Goal: Task Accomplishment & Management: Complete application form

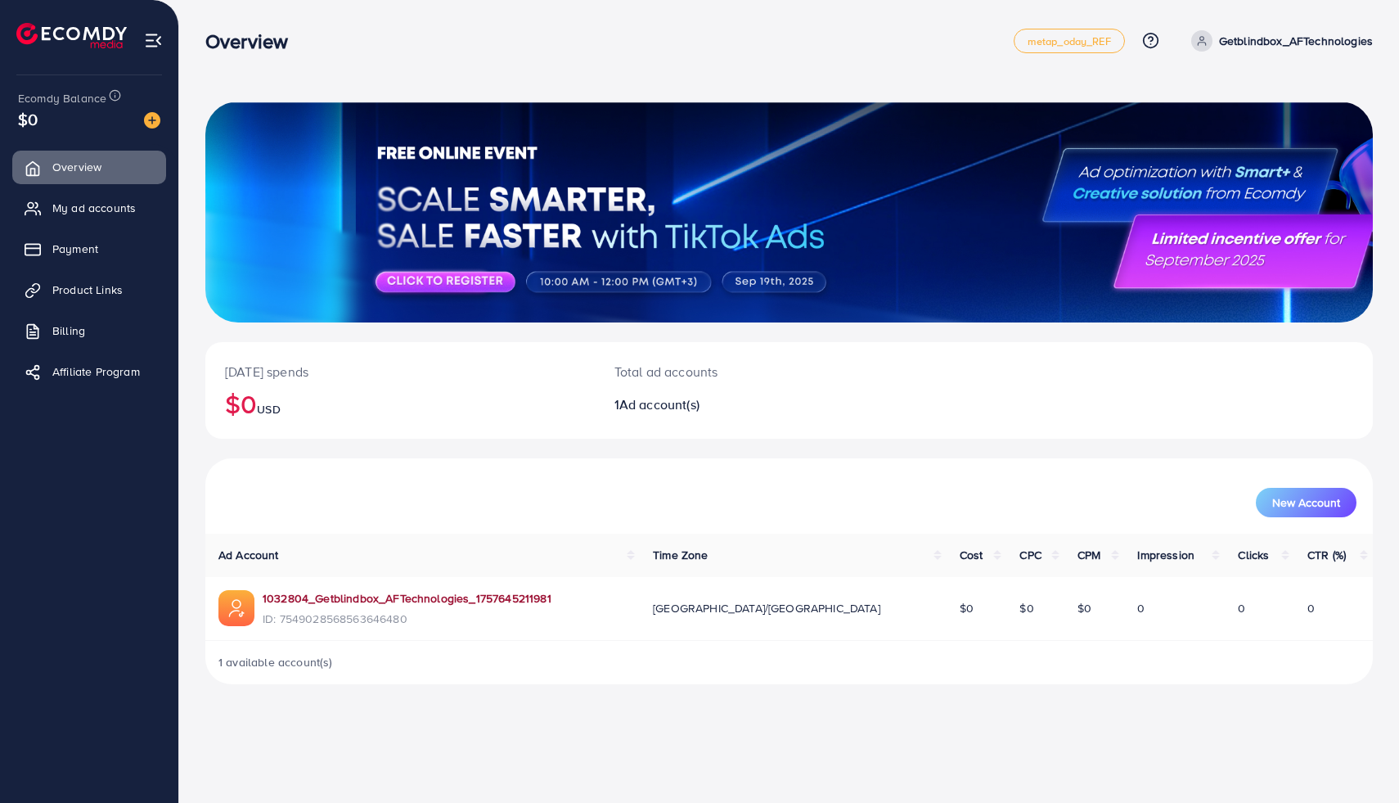
click at [426, 597] on link "1032804_Getblindbox_AFTechnologies_1757645211981" at bounding box center [407, 598] width 289 height 16
click at [74, 245] on span "Payment" at bounding box center [79, 249] width 46 height 16
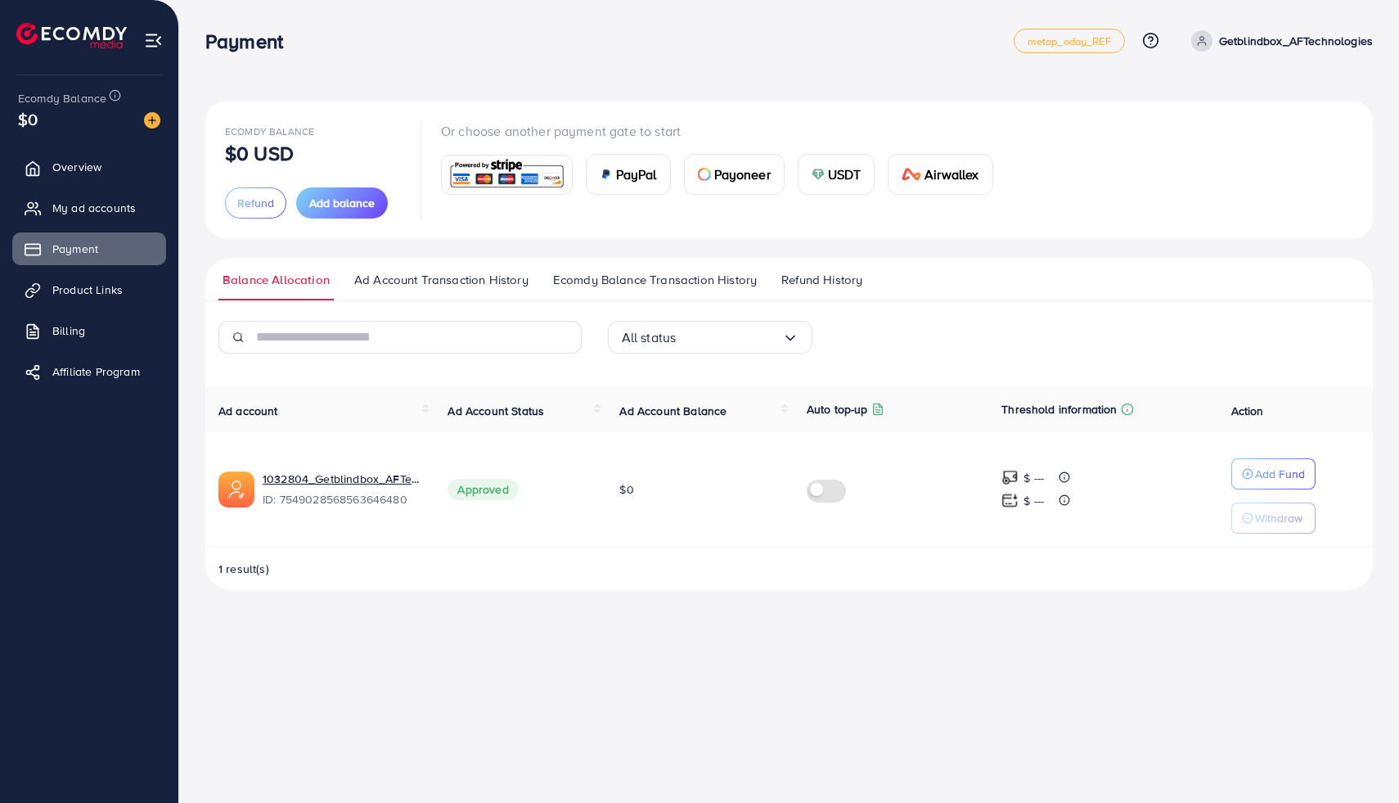
click at [488, 167] on img at bounding box center [507, 174] width 120 height 35
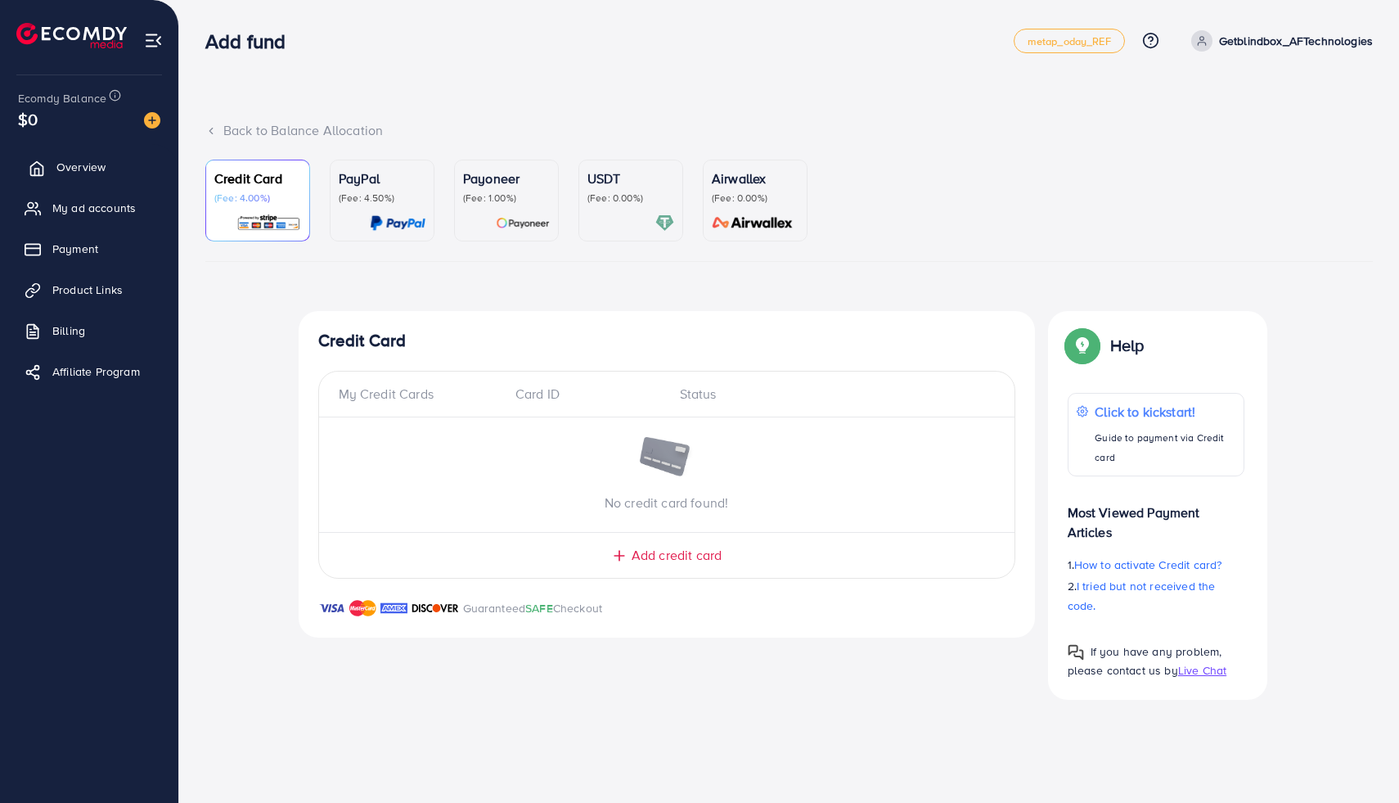
click at [69, 159] on span "Overview" at bounding box center [80, 167] width 49 height 16
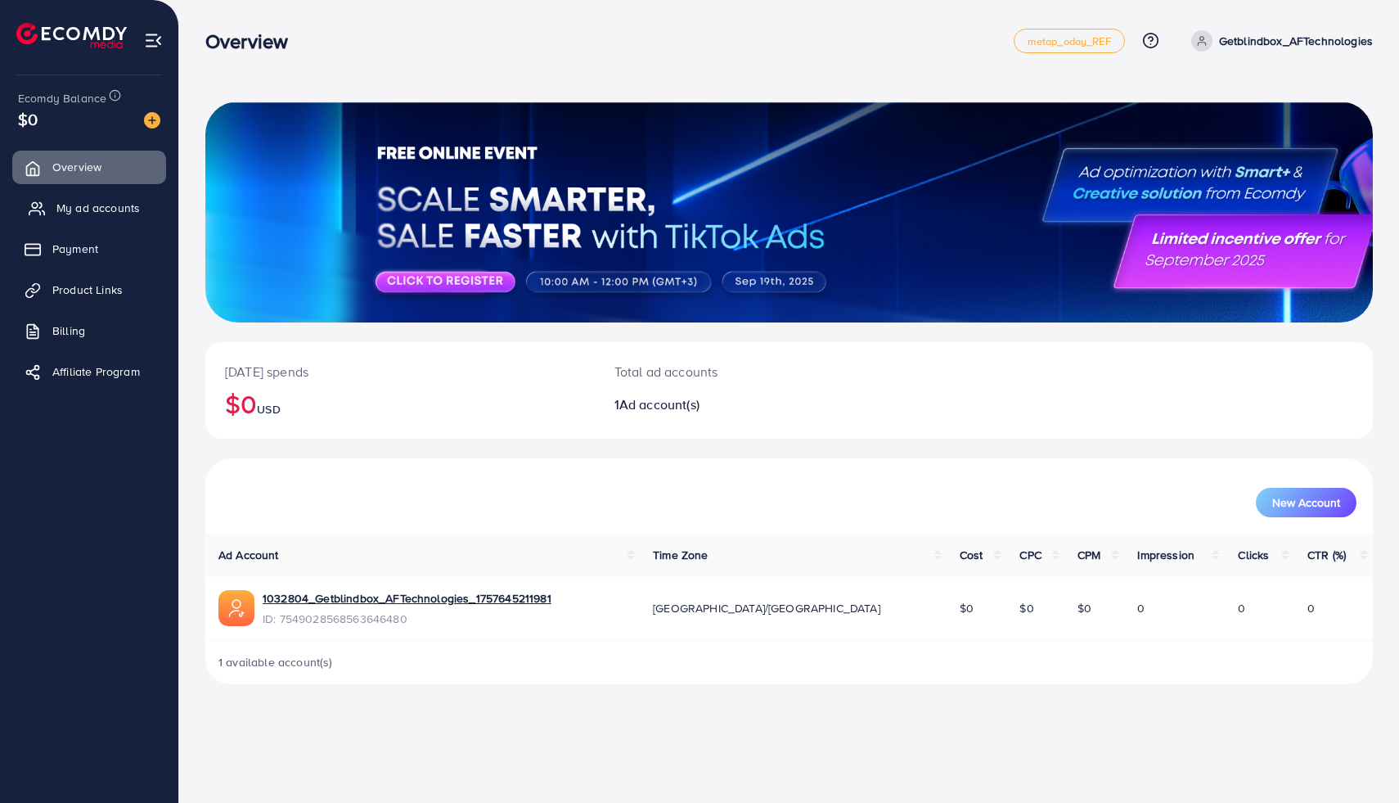
click at [97, 207] on span "My ad accounts" at bounding box center [97, 208] width 83 height 16
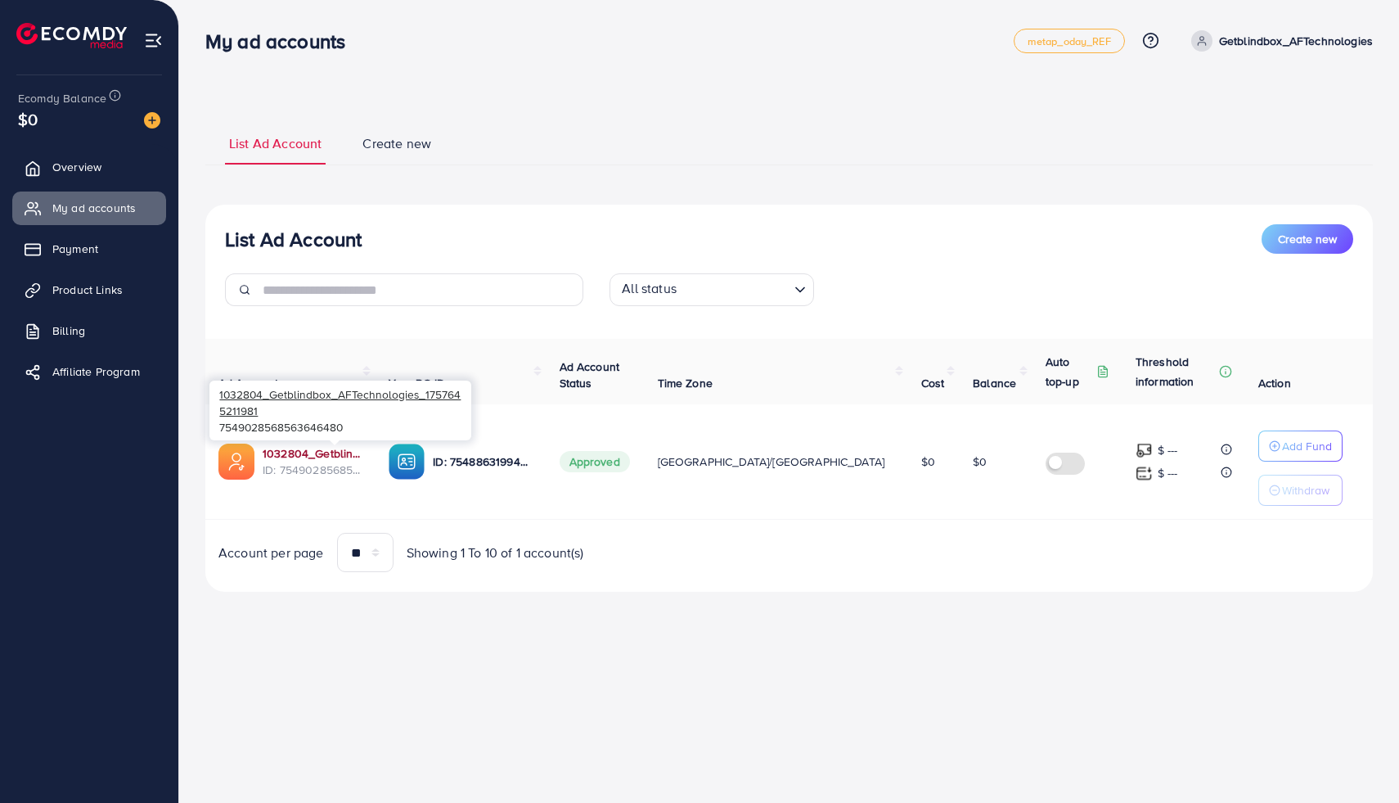
click at [311, 449] on link "1032804_Getblindbox_AFTechnologies_1757645211981" at bounding box center [313, 453] width 100 height 16
click at [744, 594] on div "List Ad Account Create new List Ad Account Create new All status Loading... Ad …" at bounding box center [789, 356] width 1168 height 510
click at [92, 241] on span "Payment" at bounding box center [79, 249] width 46 height 16
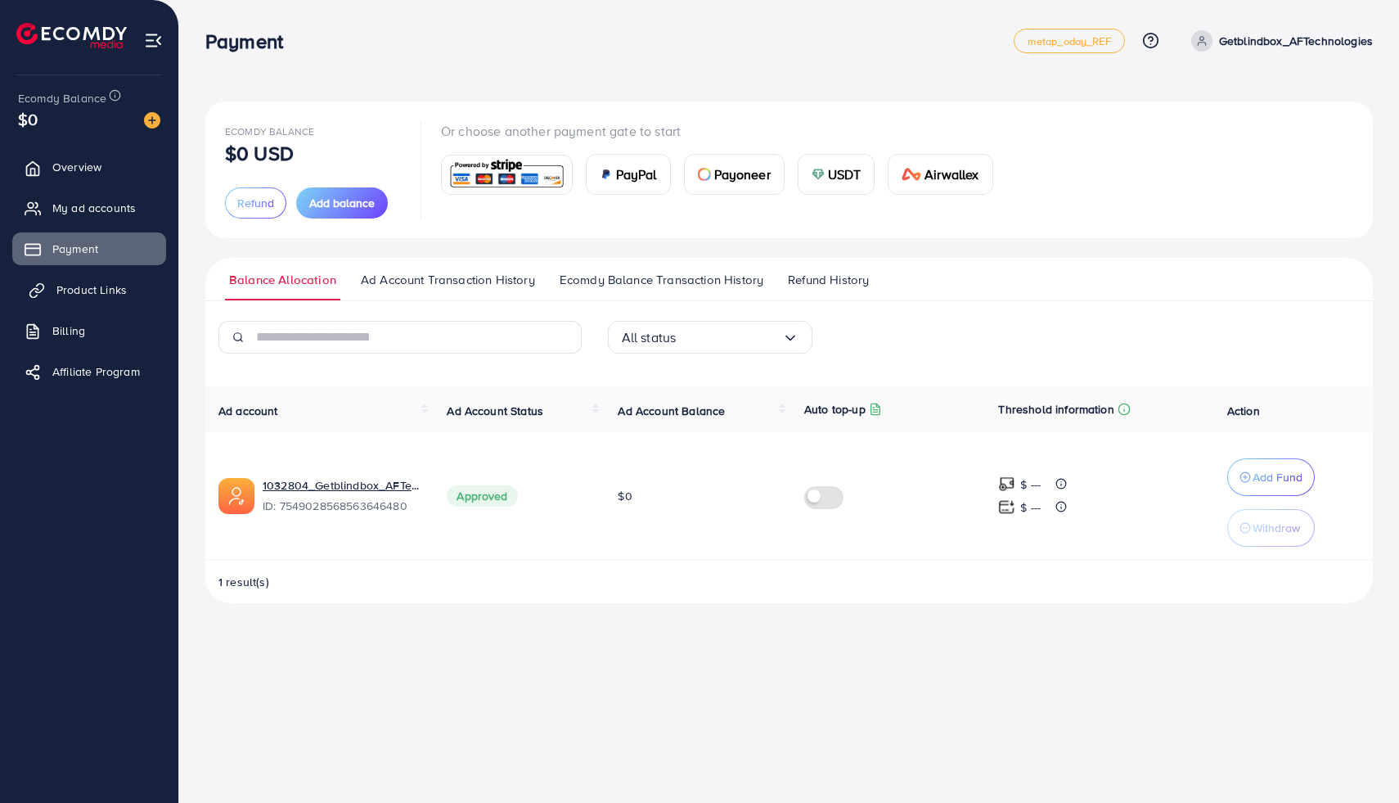
click at [99, 297] on span "Product Links" at bounding box center [91, 289] width 70 height 16
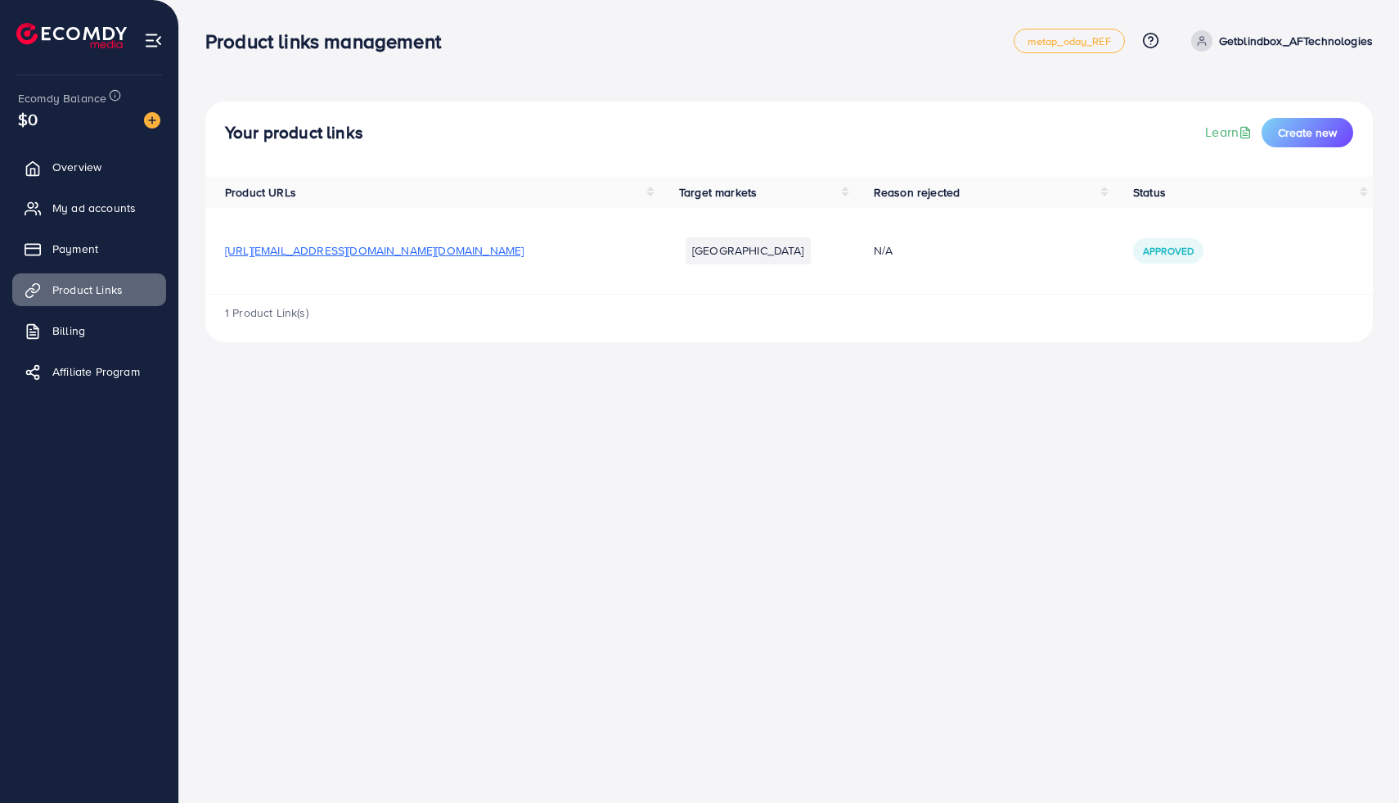
click at [426, 251] on span "[URL][EMAIL_ADDRESS][DOMAIN_NAME][DOMAIN_NAME]" at bounding box center [374, 250] width 299 height 16
click at [1315, 122] on button "Create new" at bounding box center [1308, 132] width 92 height 29
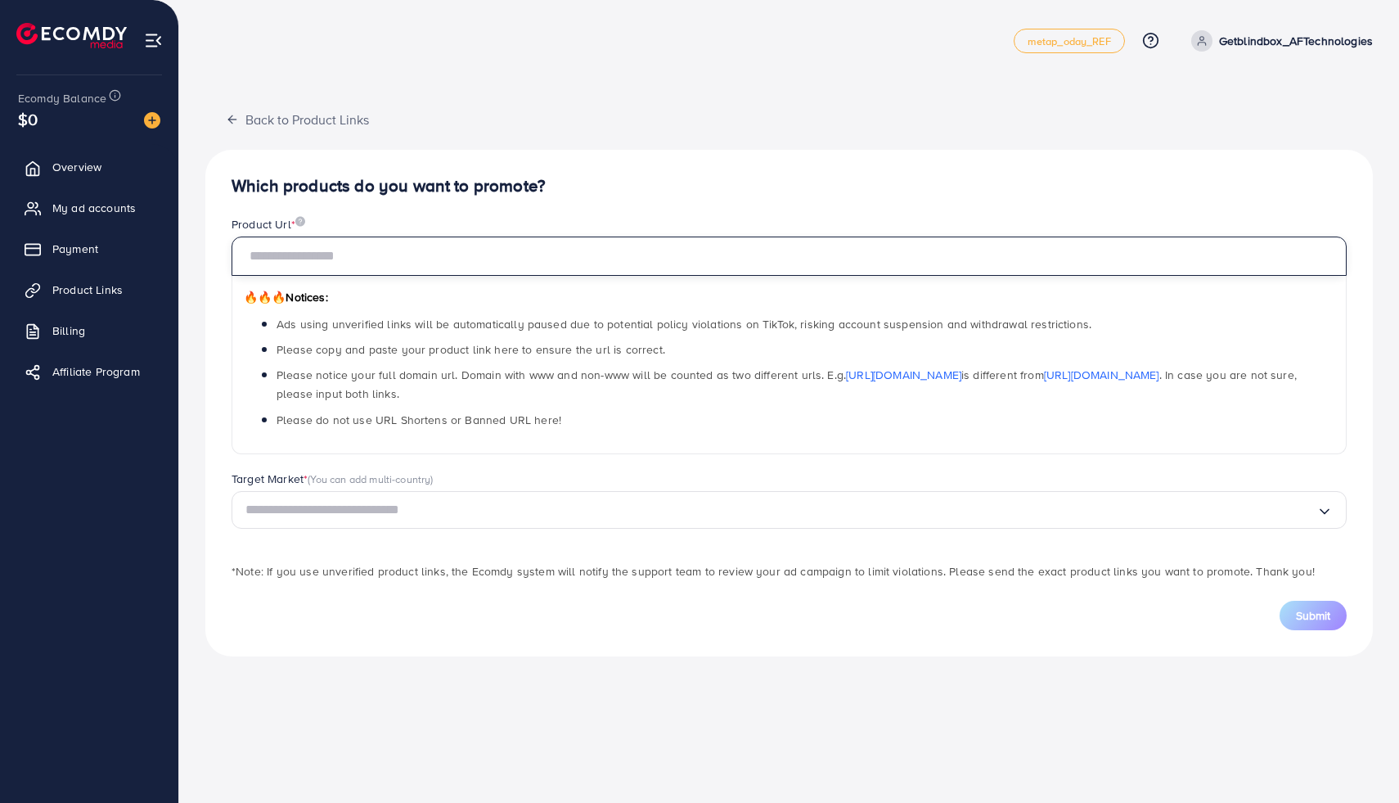
click at [317, 257] on input "text" at bounding box center [789, 255] width 1115 height 39
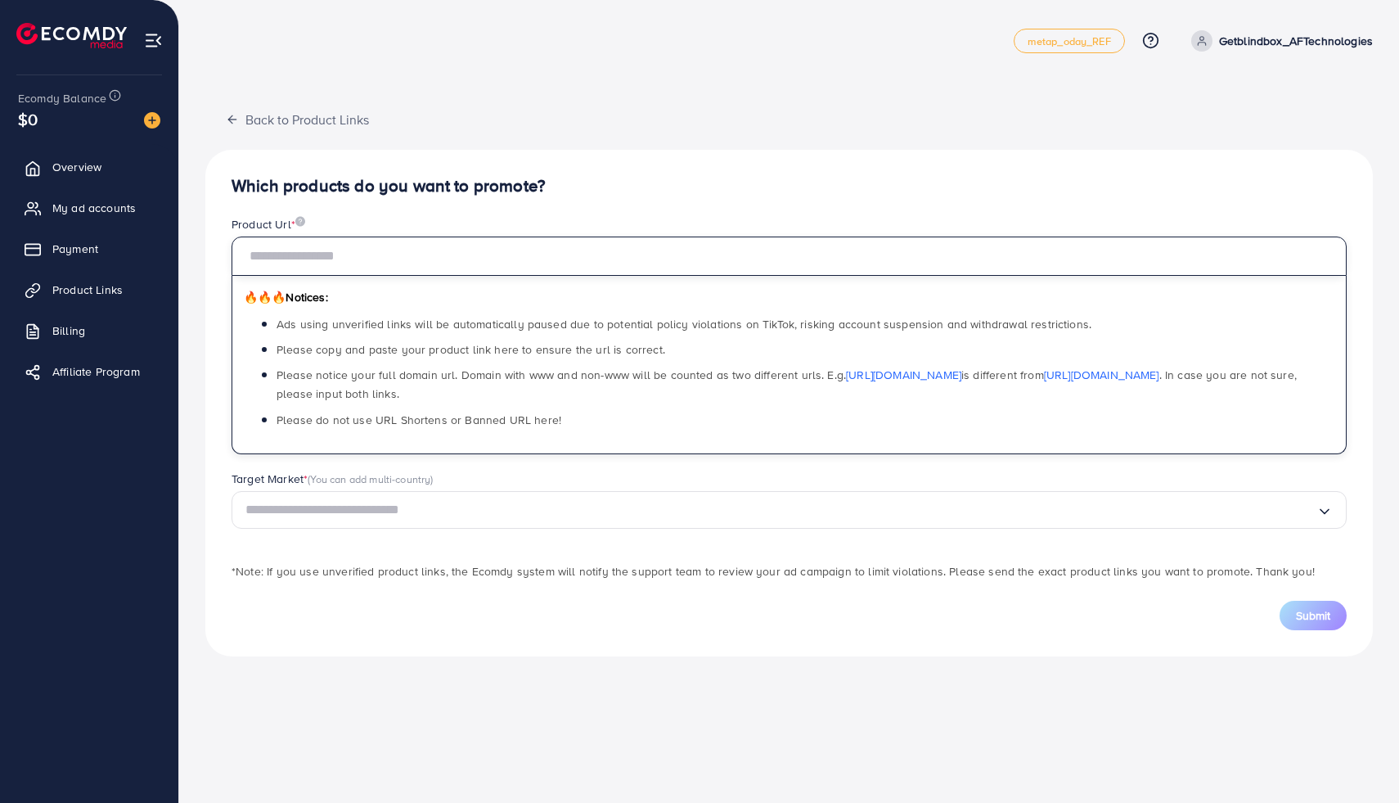
paste input "**********"
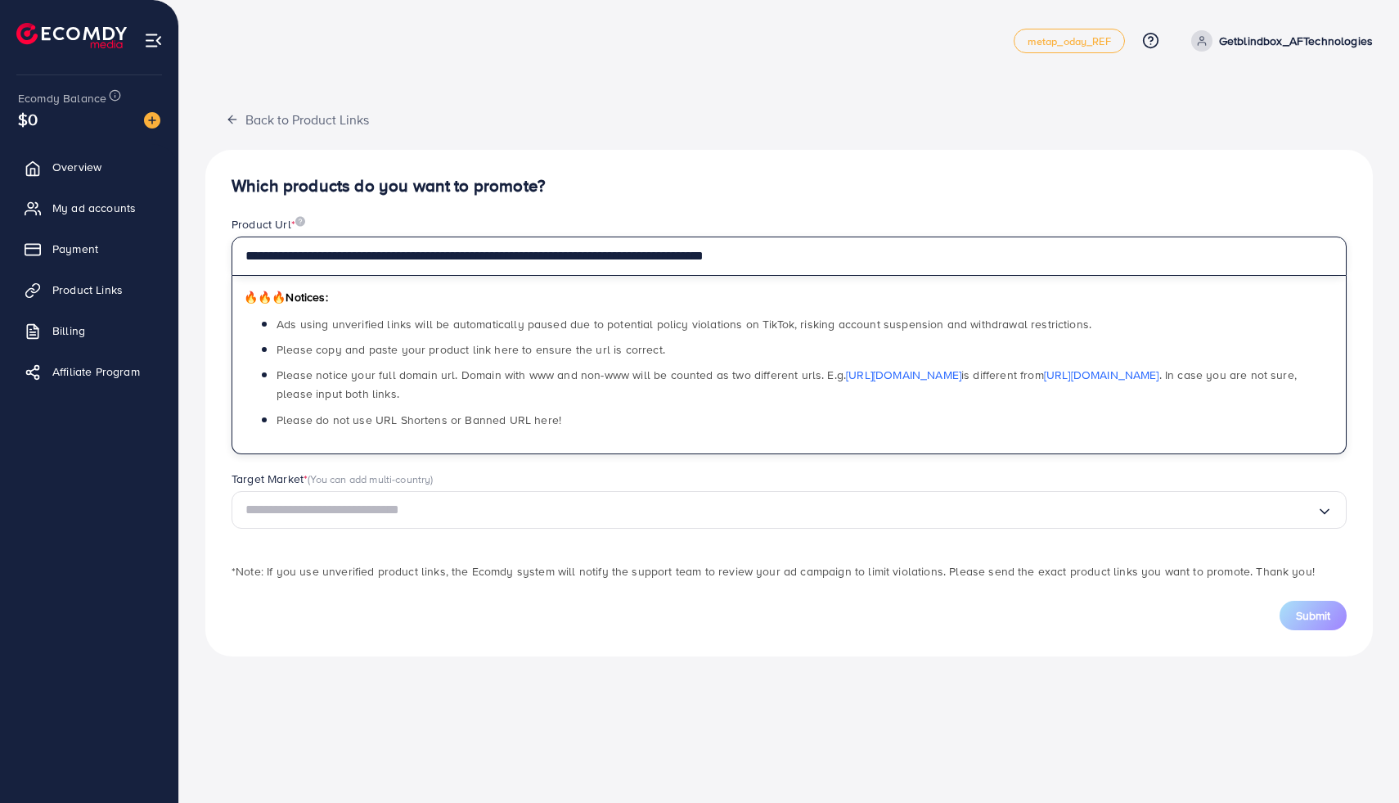
type input "**********"
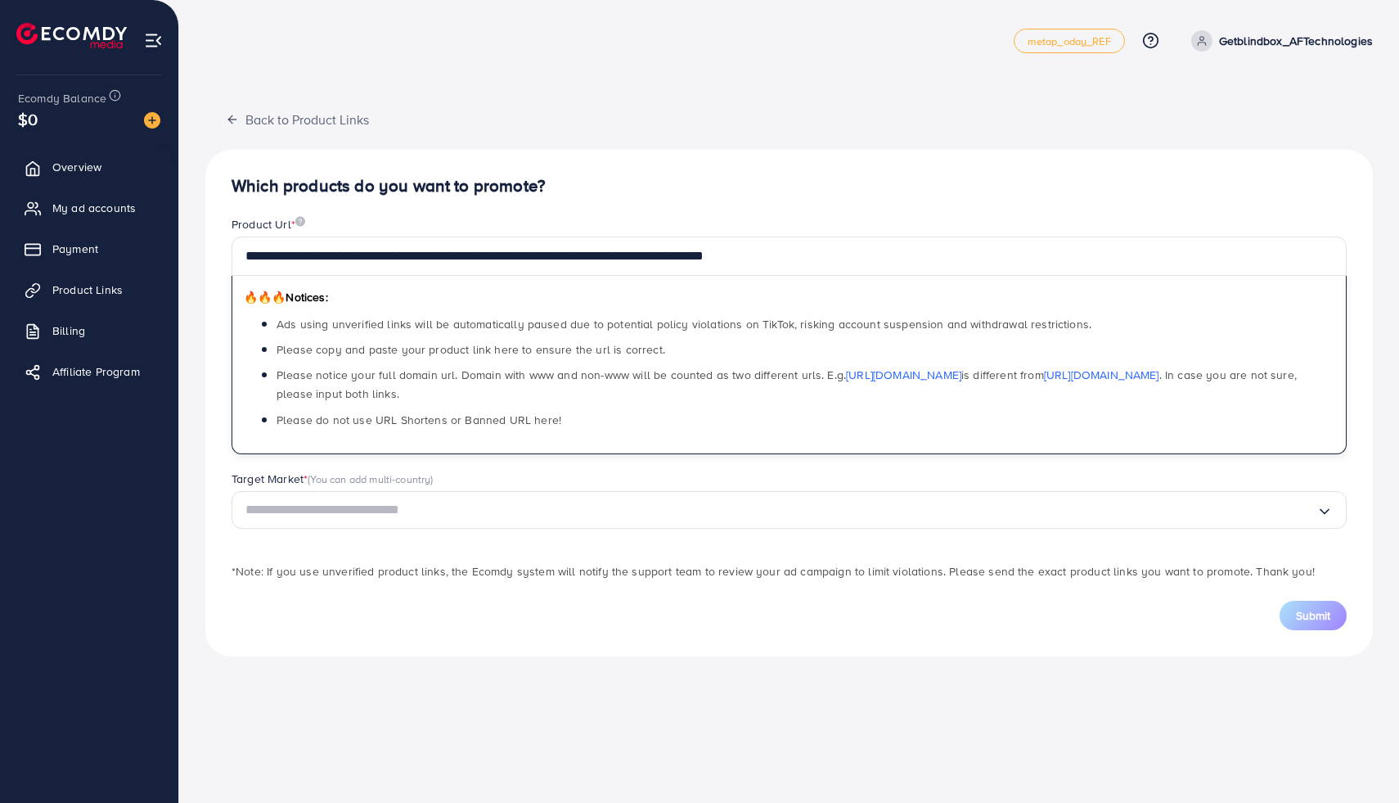
click at [331, 511] on input "Search for option" at bounding box center [780, 510] width 1071 height 25
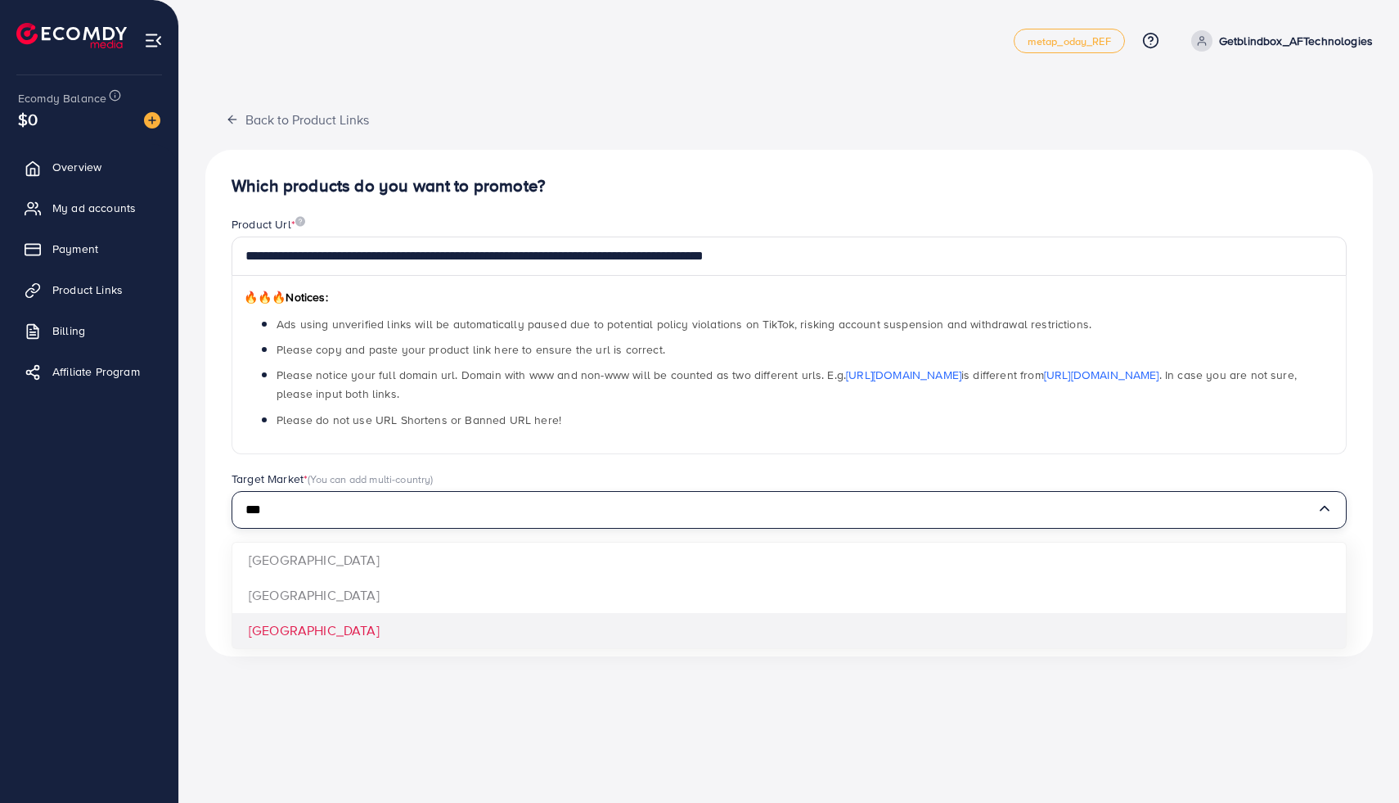
type input "***"
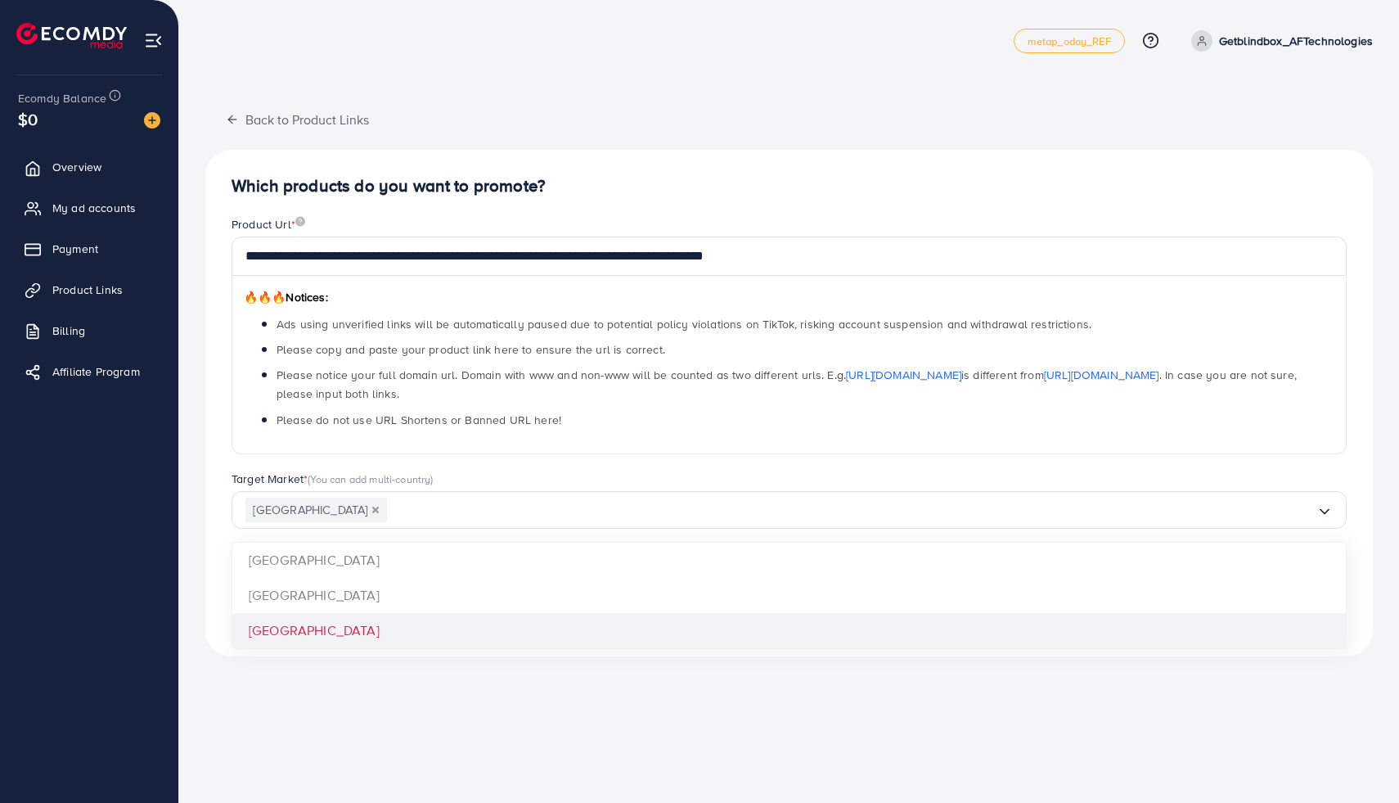
click at [316, 625] on div "**********" at bounding box center [789, 403] width 1168 height 507
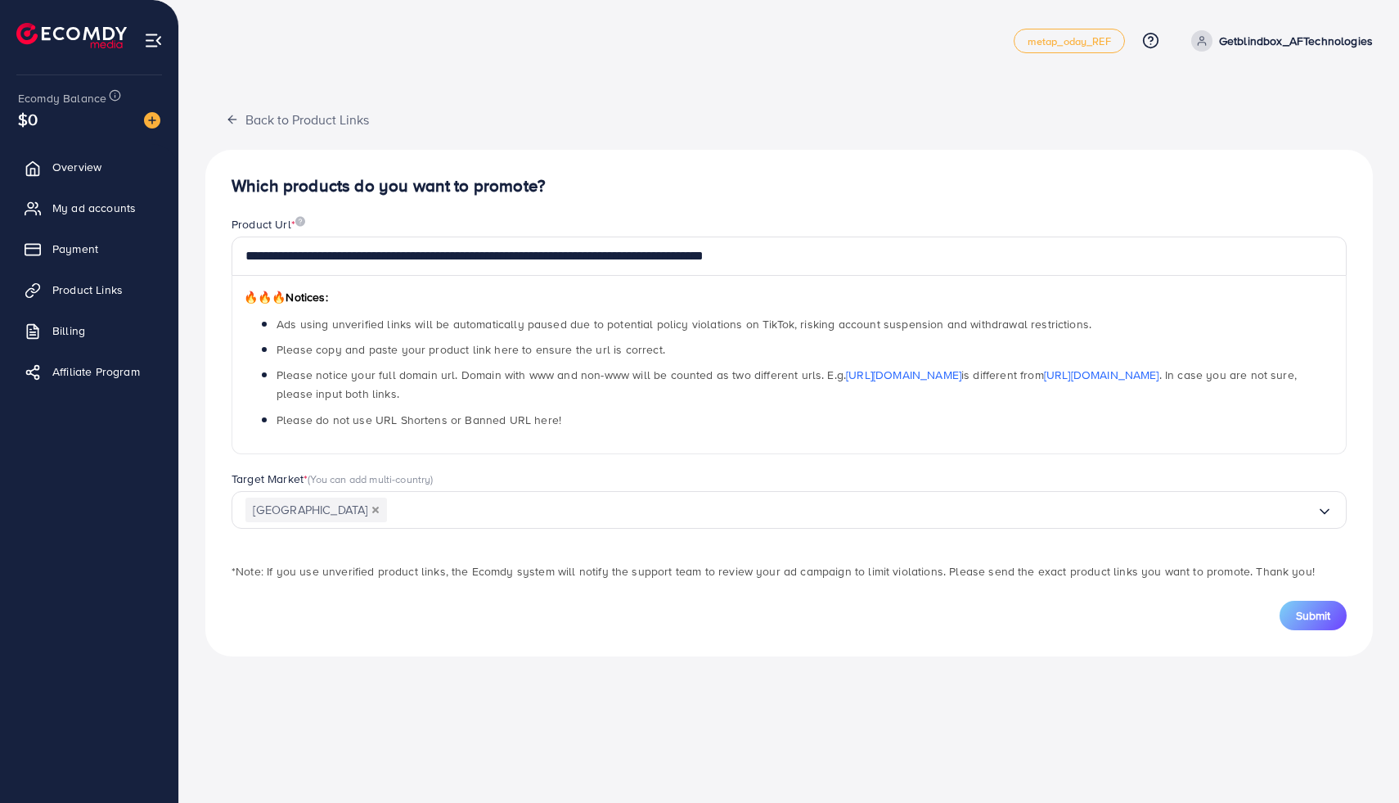
click at [387, 505] on input "Search for option" at bounding box center [852, 510] width 930 height 25
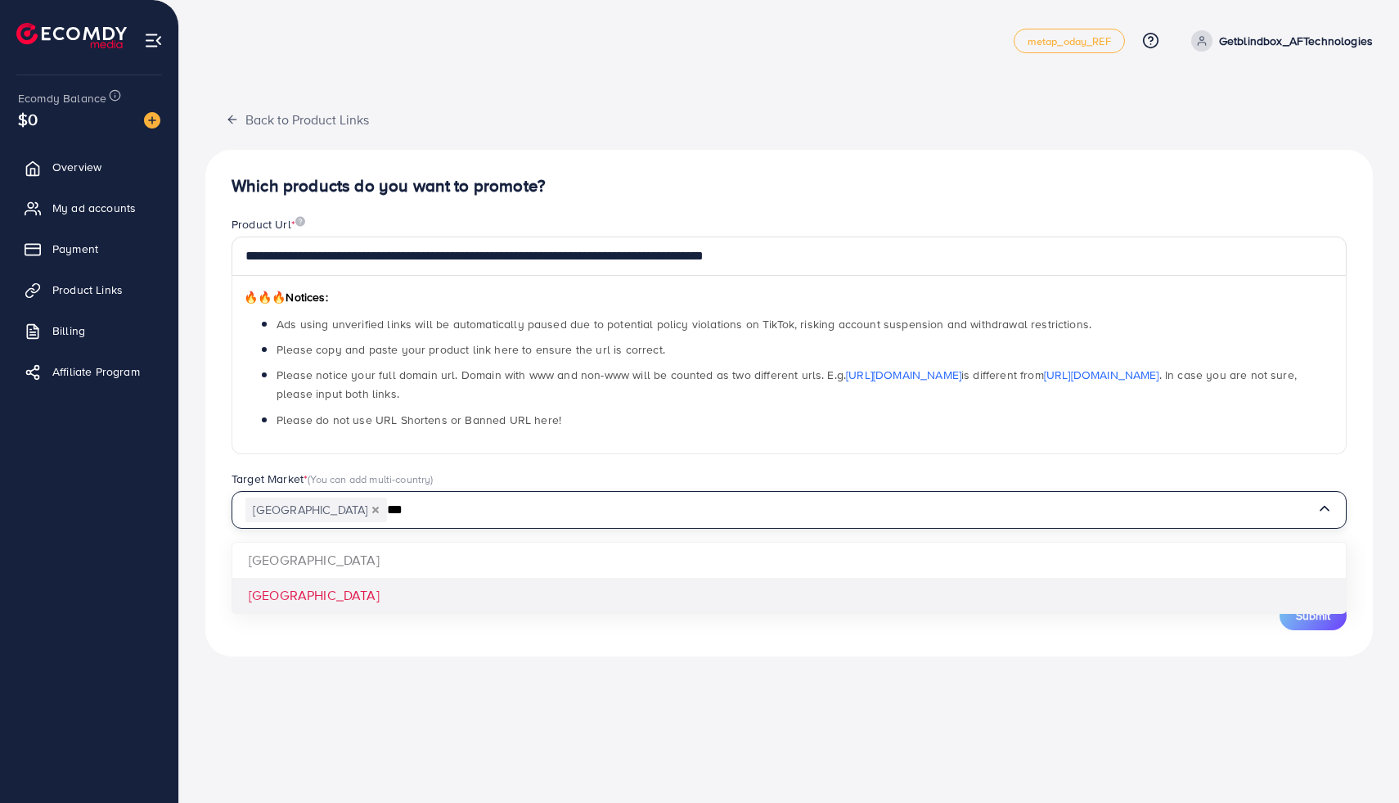
type input "***"
click at [313, 604] on div "**********" at bounding box center [789, 403] width 1168 height 507
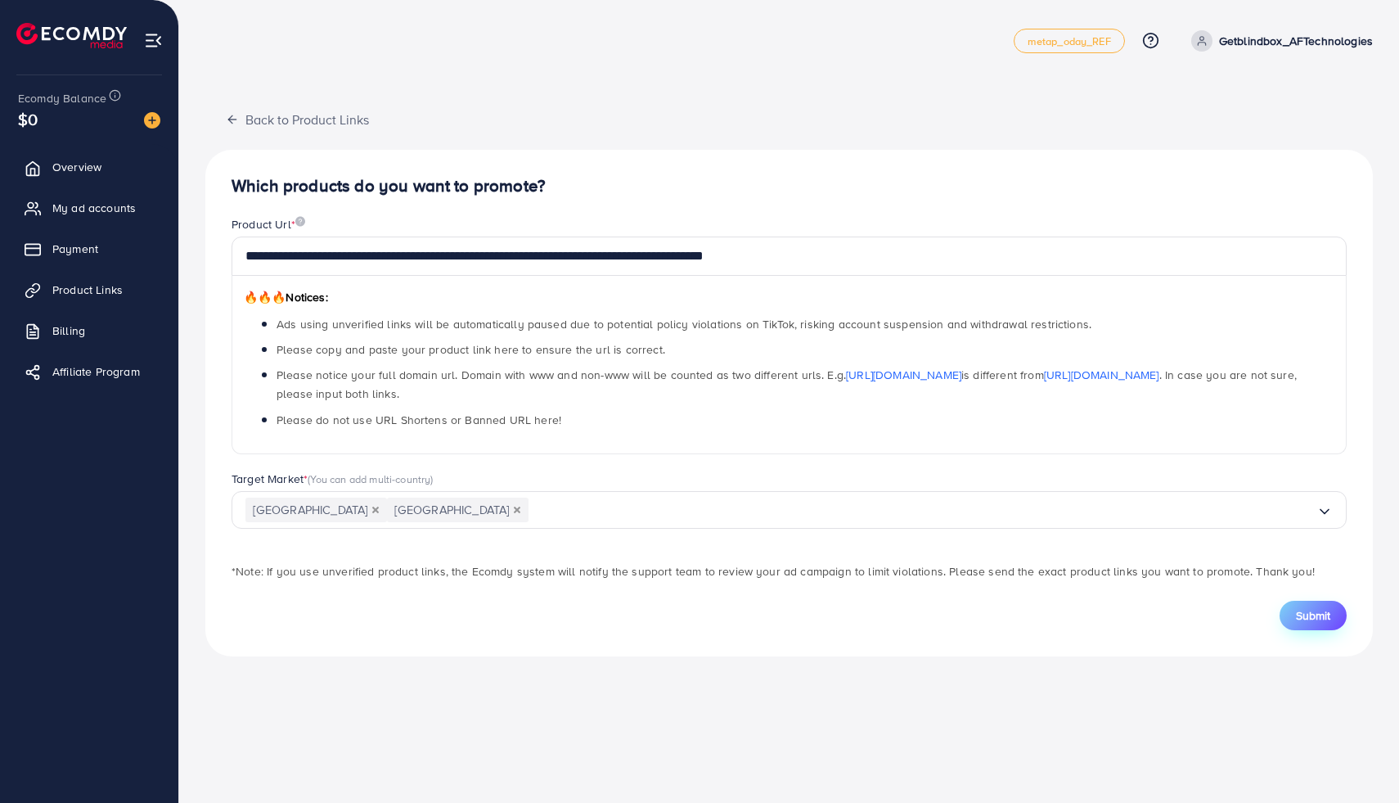
click at [1325, 618] on span "Submit" at bounding box center [1313, 615] width 34 height 16
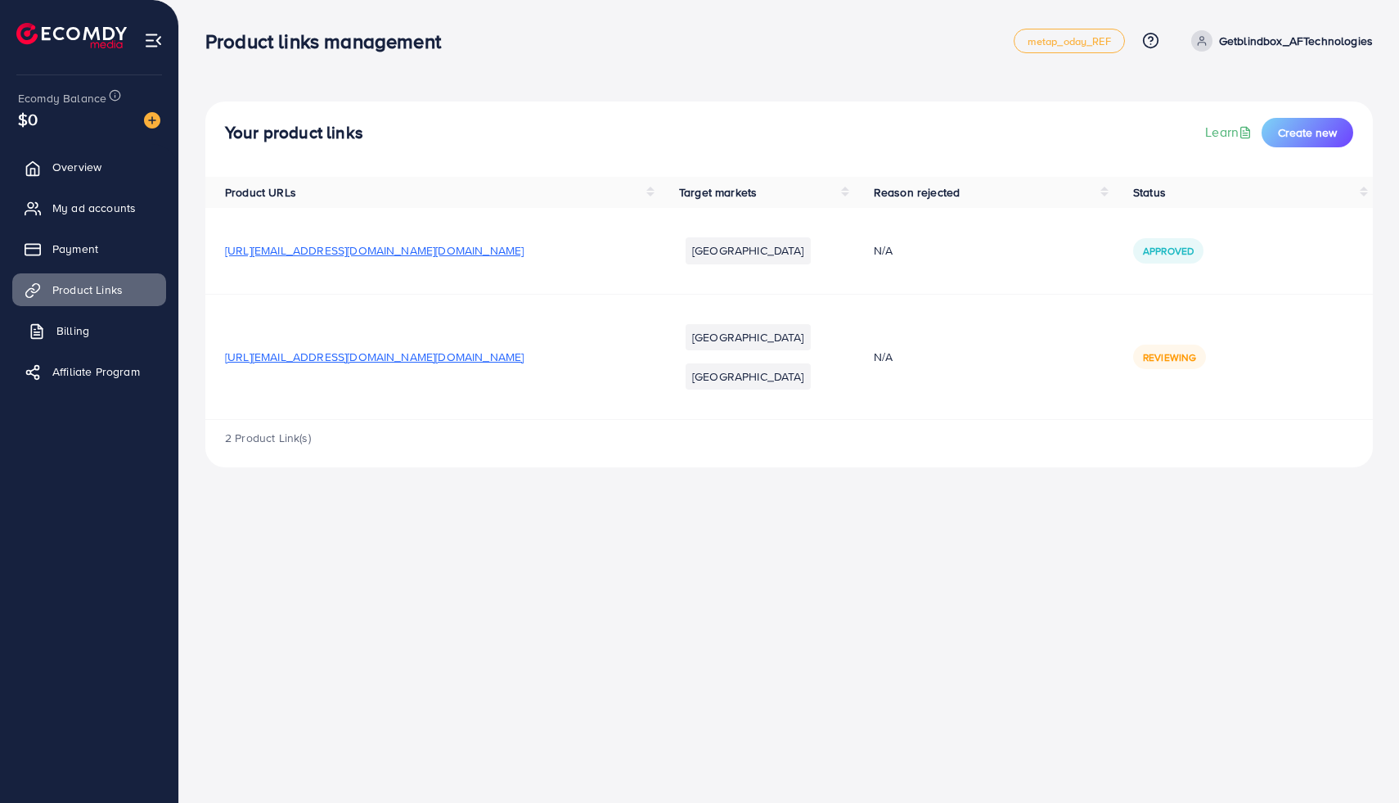
click at [116, 340] on link "Billing" at bounding box center [89, 330] width 154 height 33
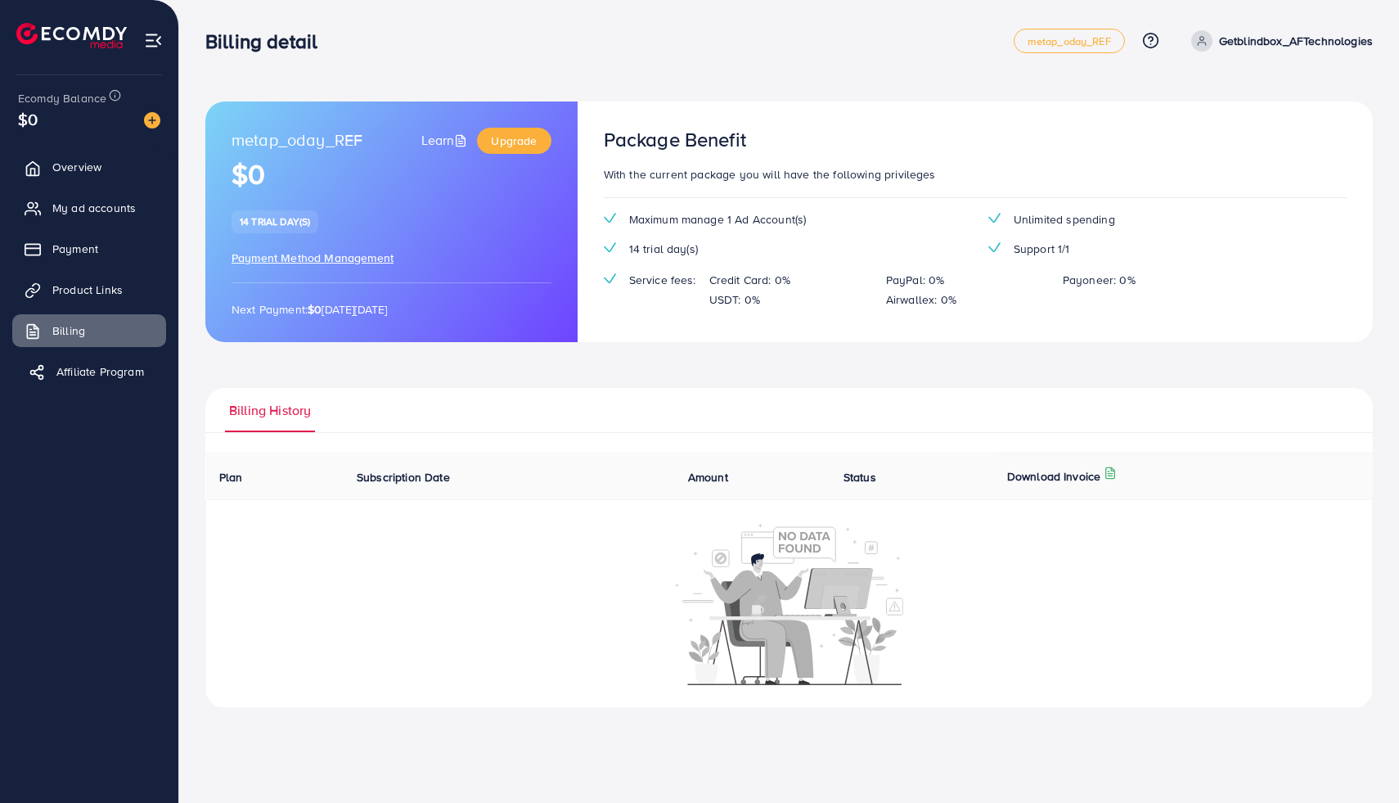
click at [86, 366] on span "Affiliate Program" at bounding box center [100, 371] width 88 height 16
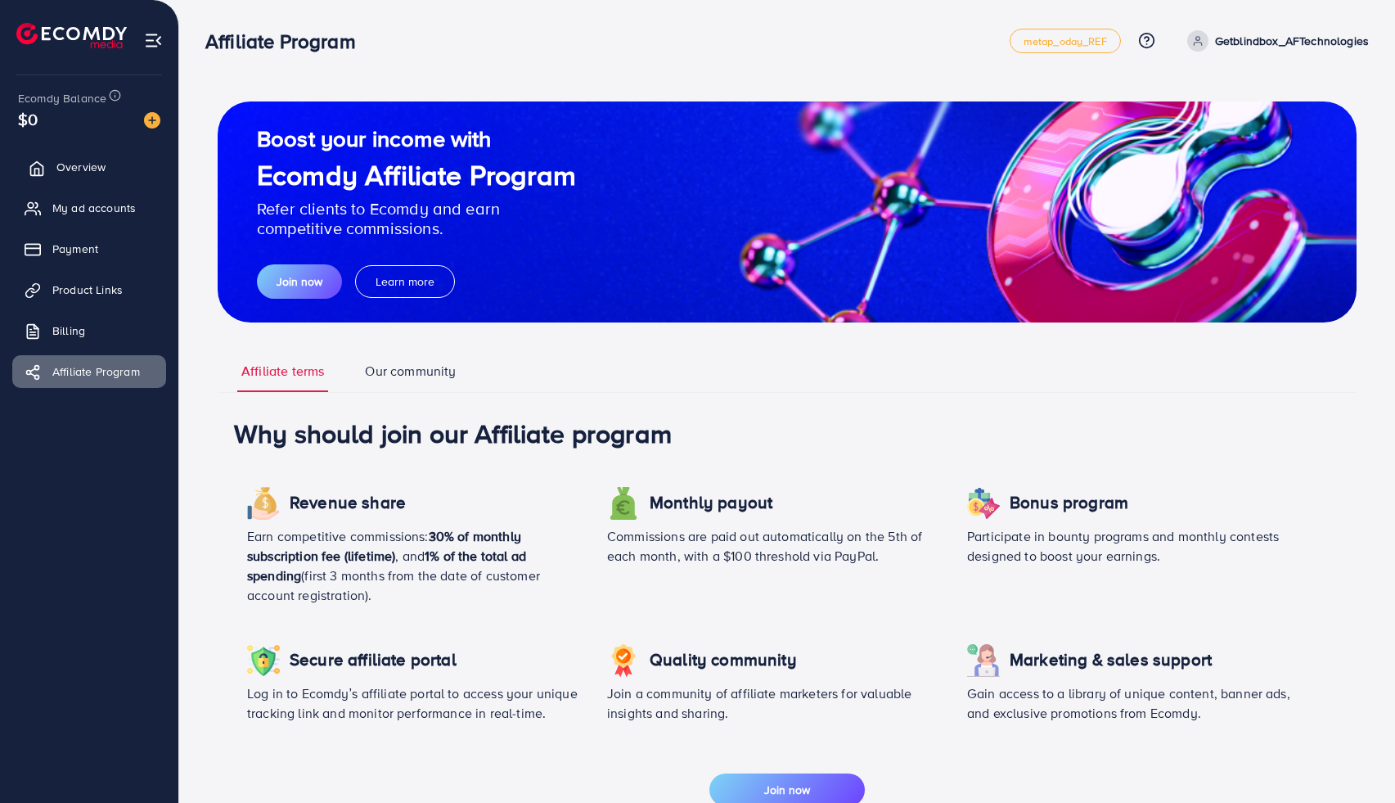
click at [99, 164] on span "Overview" at bounding box center [80, 167] width 49 height 16
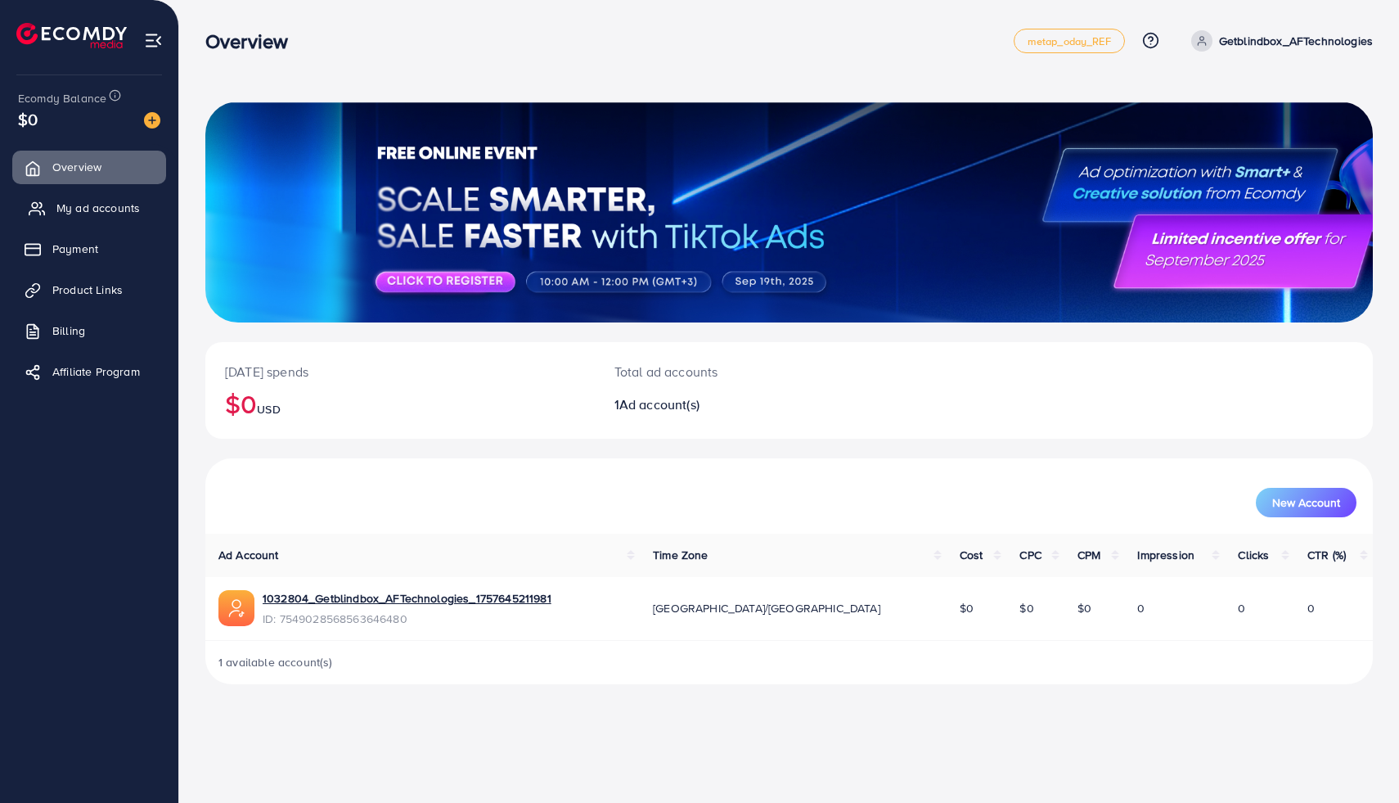
click at [99, 199] on link "My ad accounts" at bounding box center [89, 207] width 154 height 33
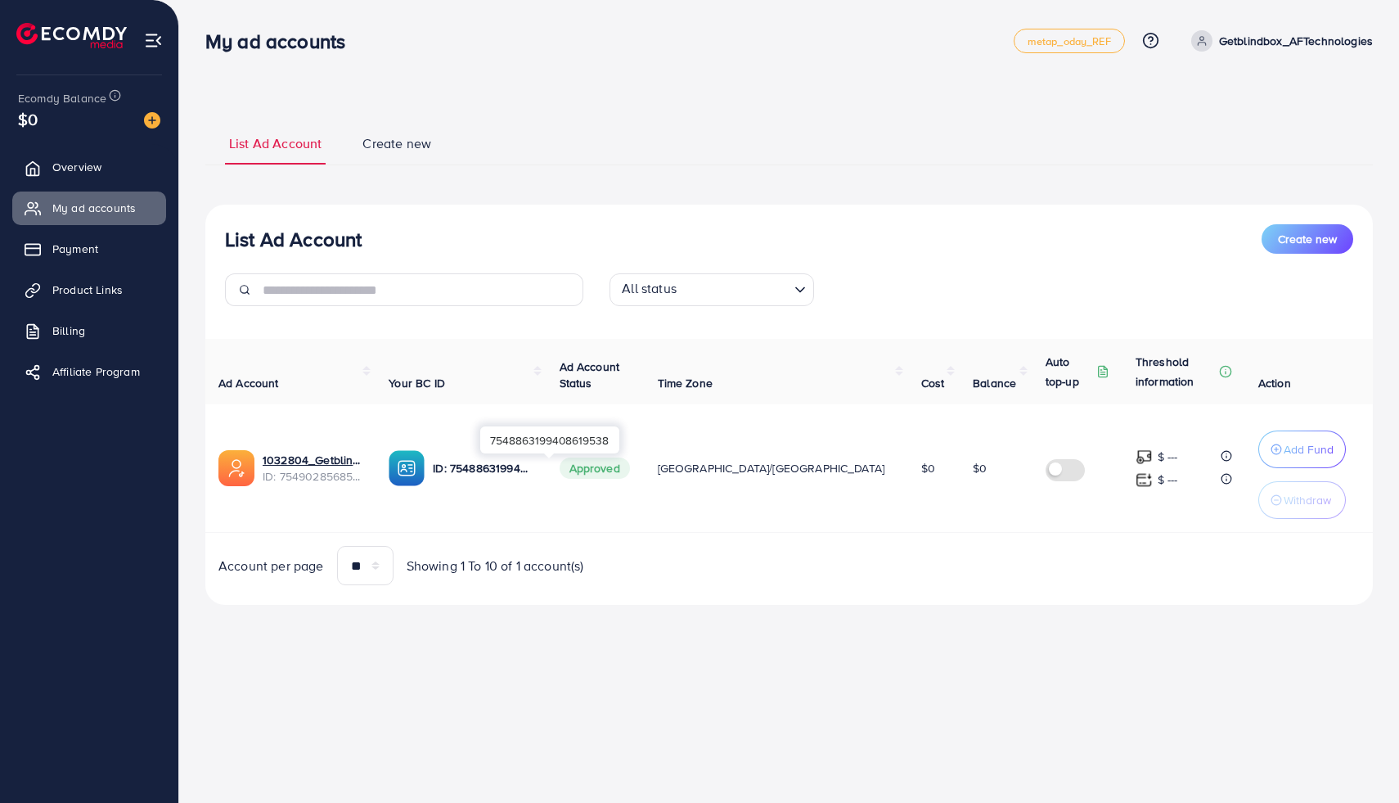
click at [517, 462] on p "ID: 7548863199408619538" at bounding box center [483, 468] width 100 height 20
click at [70, 169] on span "Overview" at bounding box center [80, 167] width 49 height 16
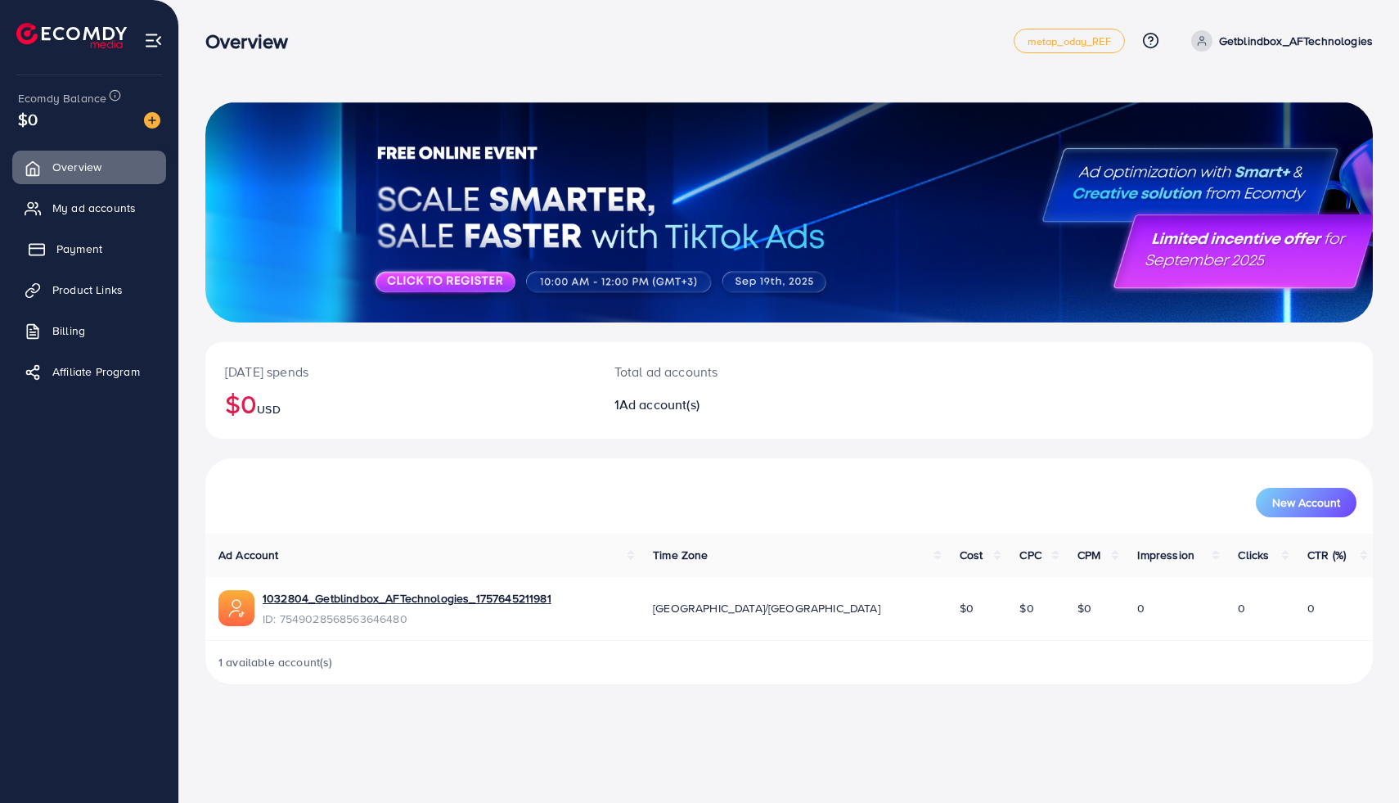
click at [67, 251] on span "Payment" at bounding box center [79, 249] width 46 height 16
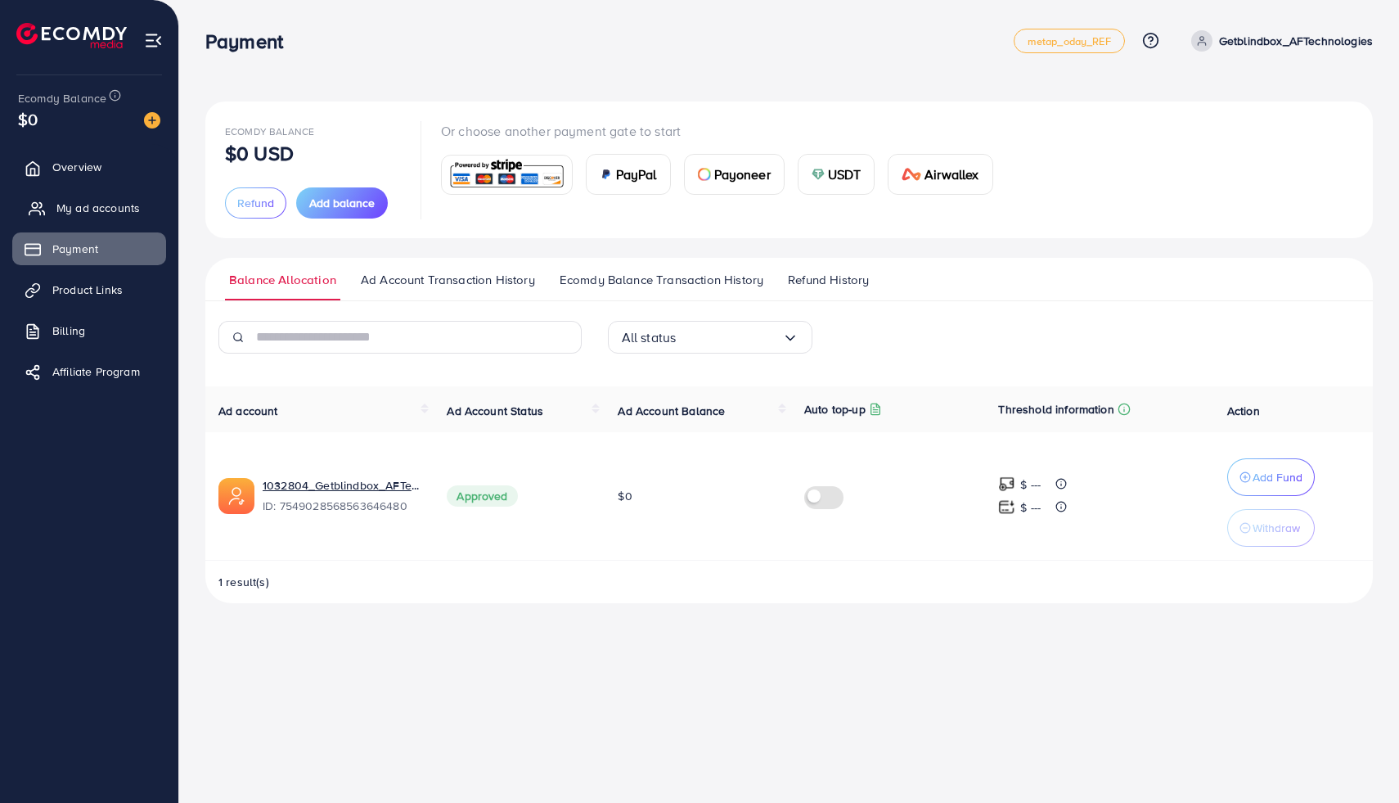
click at [70, 214] on span "My ad accounts" at bounding box center [97, 208] width 83 height 16
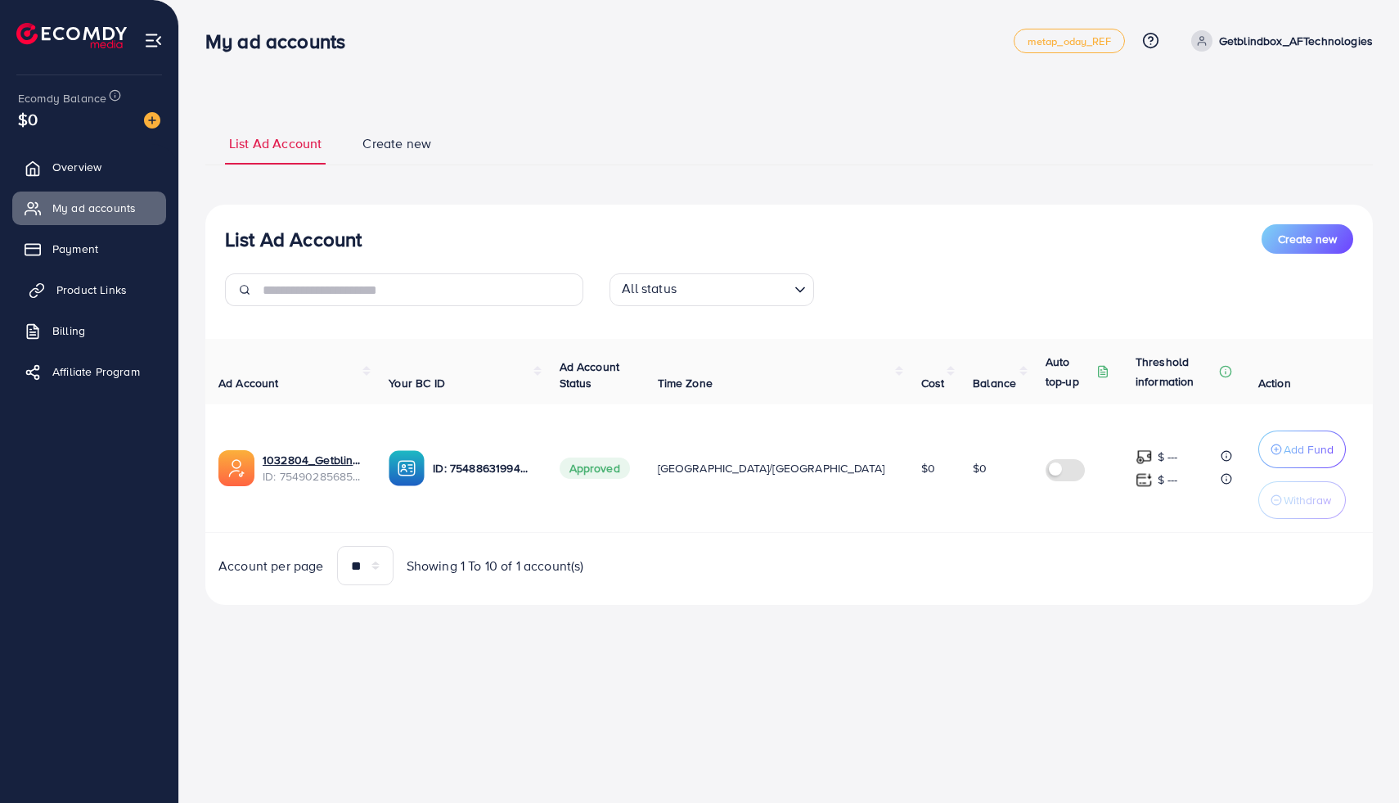
click at [79, 284] on span "Product Links" at bounding box center [91, 289] width 70 height 16
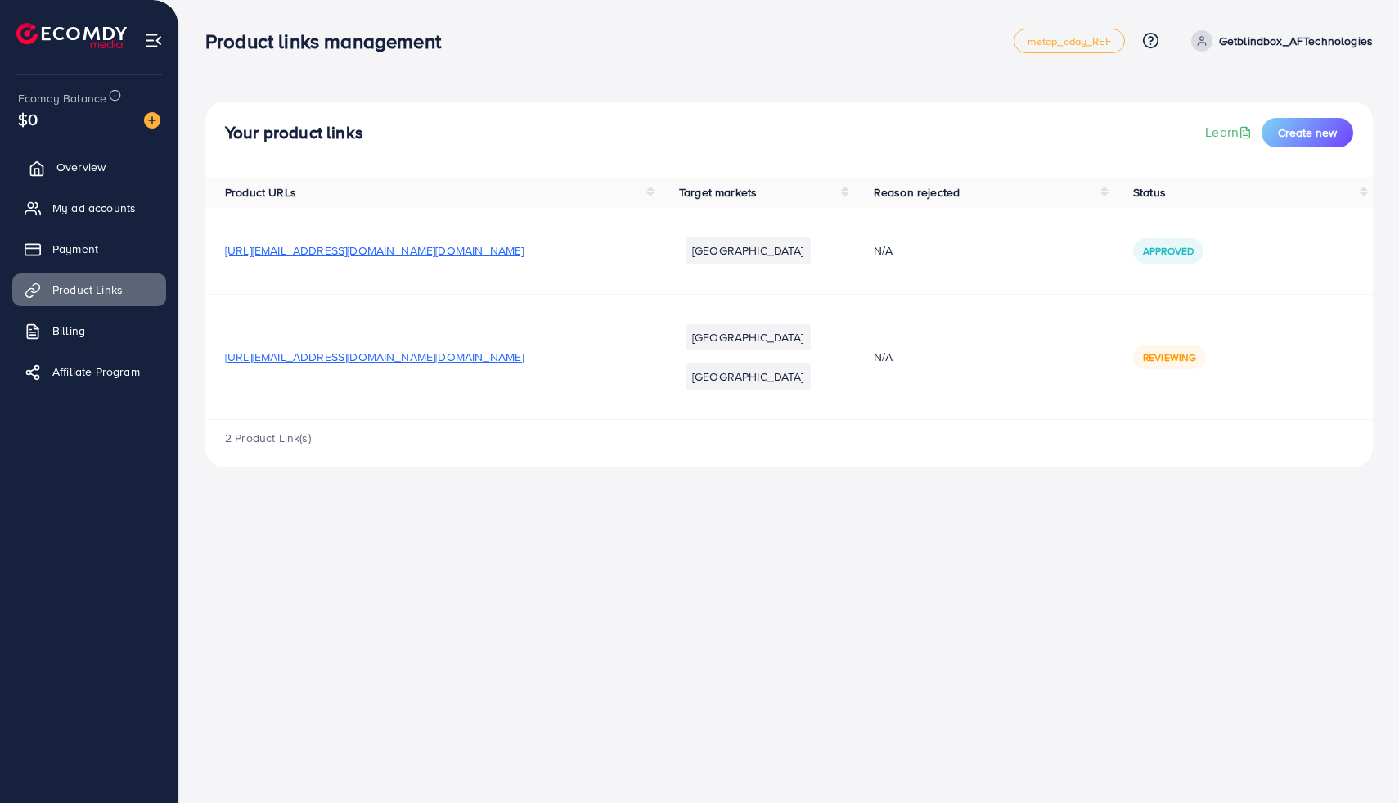
click at [57, 174] on span "Overview" at bounding box center [80, 167] width 49 height 16
